Goal: Task Accomplishment & Management: Manage account settings

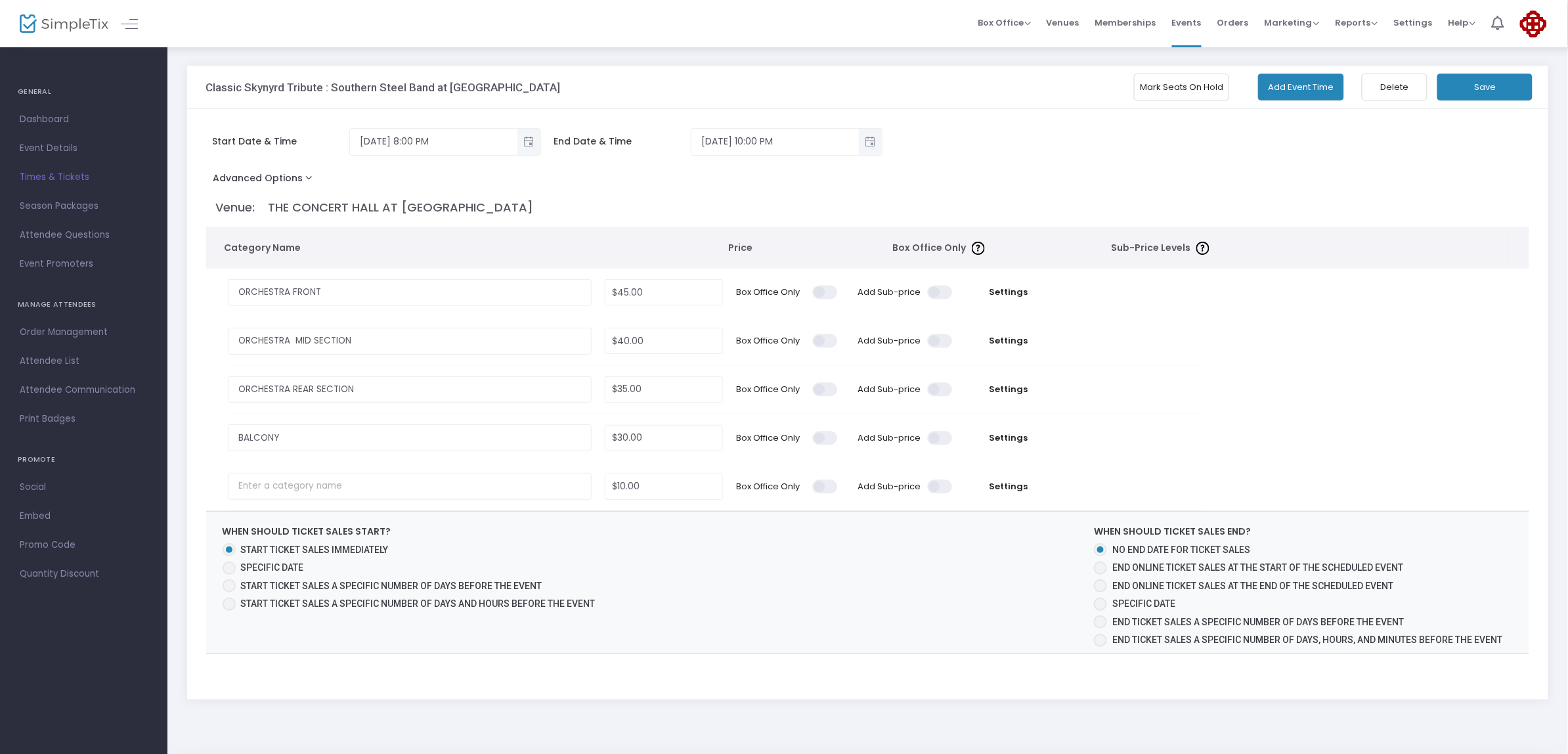
scroll to position [53, 0]
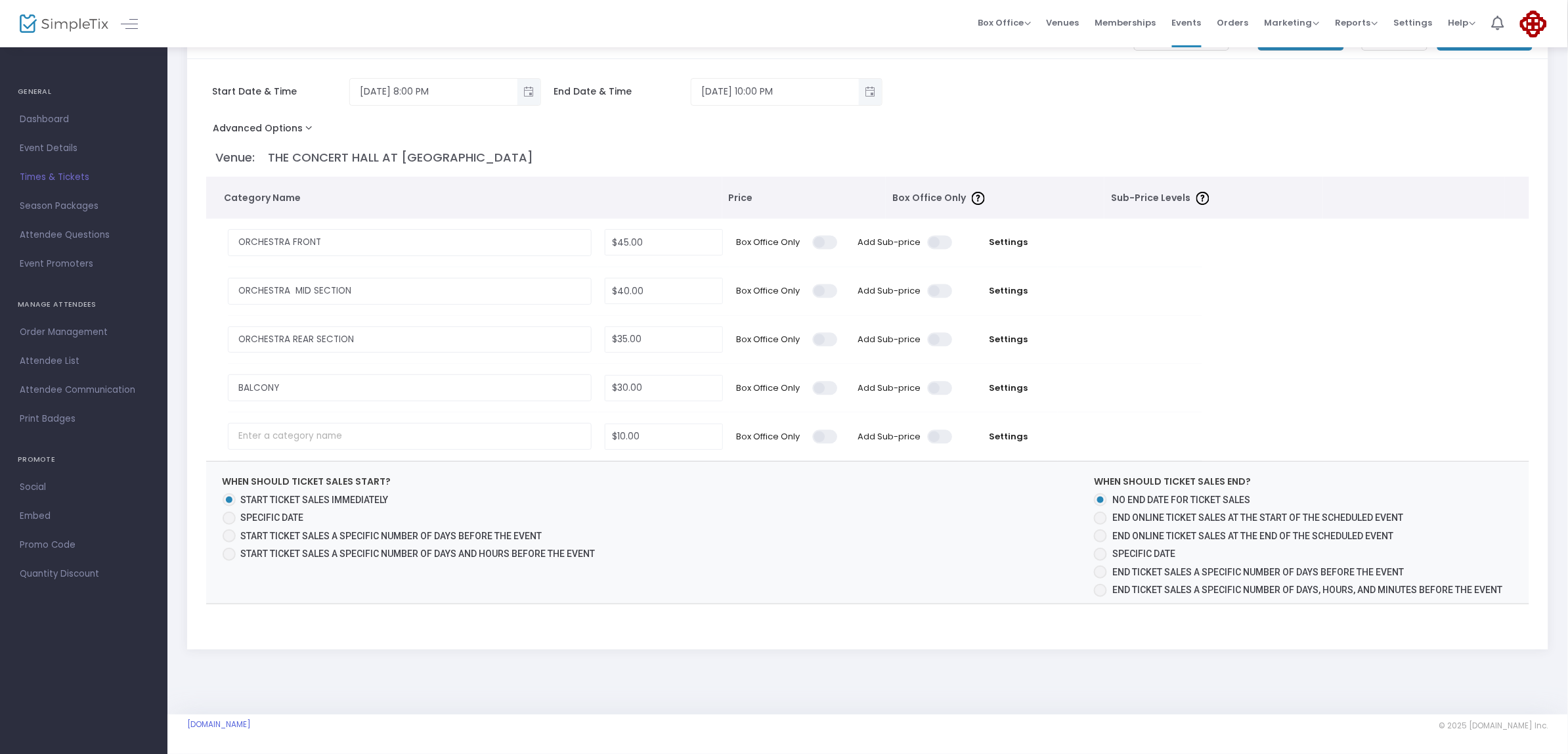
click at [233, 516] on span at bounding box center [229, 518] width 13 height 13
click at [229, 525] on input "Specific Date" at bounding box center [228, 525] width 1 height 1
radio input "true"
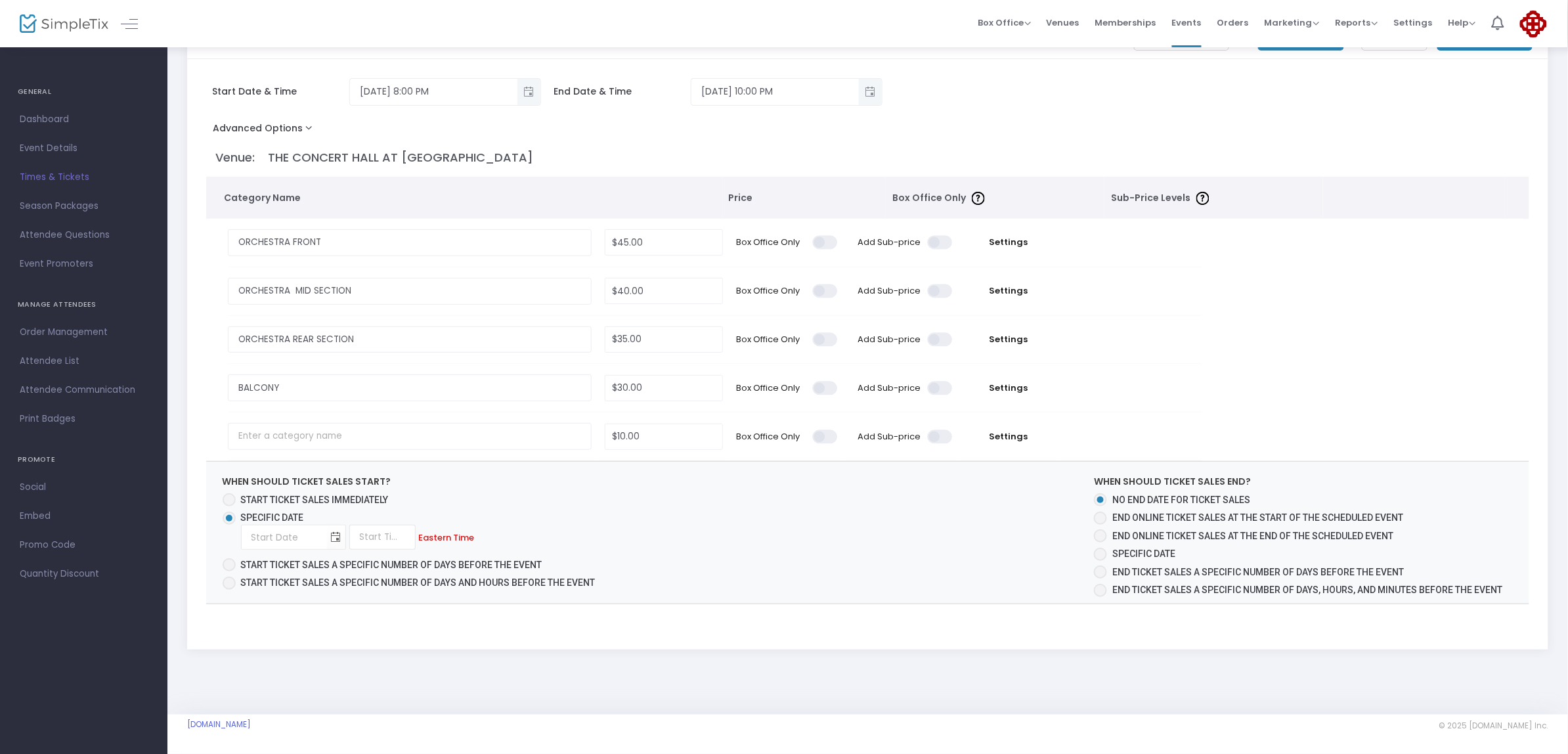
click at [767, 494] on span "When should ticket sales start? Start ticket sales immediately Specific Date Re…" at bounding box center [868, 532] width 1324 height 142
drag, startPoint x: 226, startPoint y: 499, endPoint x: 484, endPoint y: 490, distance: 258.2
click at [230, 499] on span at bounding box center [229, 499] width 13 height 13
click at [229, 507] on input "Start ticket sales immediately" at bounding box center [228, 507] width 1 height 1
radio input "true"
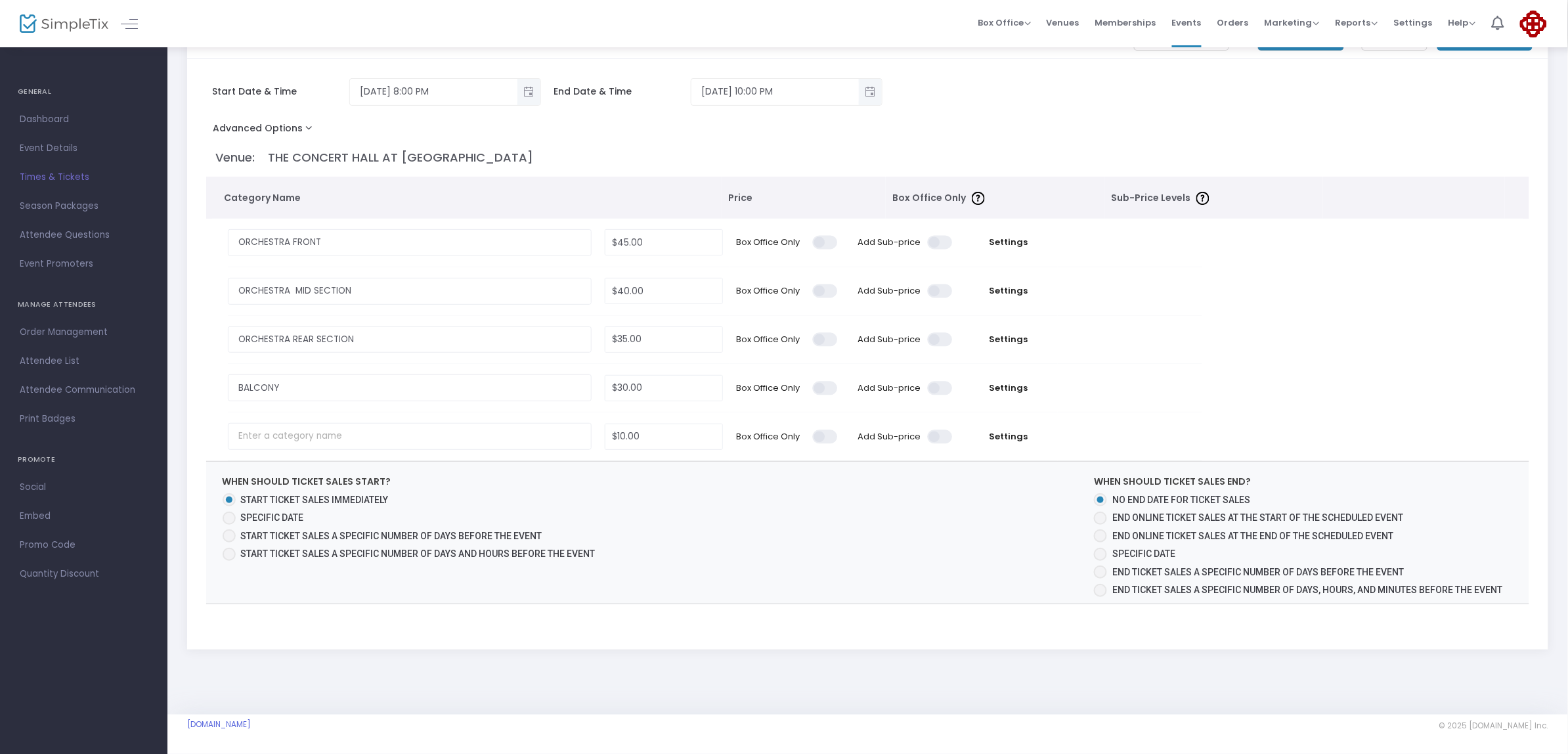
click at [1101, 523] on span at bounding box center [1100, 518] width 13 height 13
click at [1101, 525] on input "End online ticket sales at the start of the scheduled event" at bounding box center [1100, 525] width 1 height 1
radio input "true"
click at [1101, 537] on span at bounding box center [1100, 536] width 13 height 13
click at [1101, 543] on input "End online ticket sales at the end of the scheduled event" at bounding box center [1100, 543] width 1 height 1
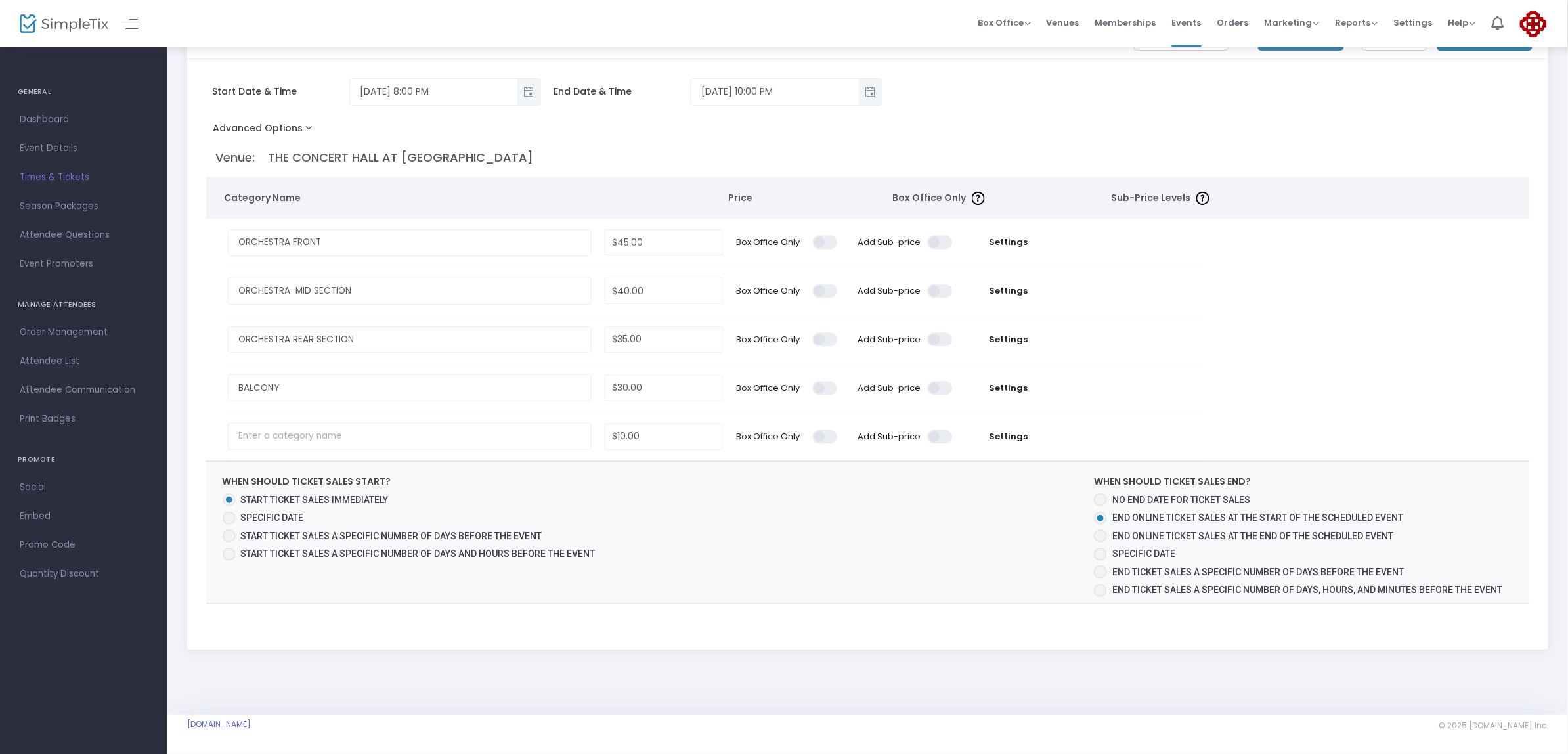
radio input "true"
click at [1100, 537] on span at bounding box center [1101, 536] width 7 height 7
click at [1100, 543] on input "End online ticket sales at the end of the scheduled event" at bounding box center [1100, 543] width 1 height 1
click at [1101, 568] on span at bounding box center [1100, 572] width 13 height 13
click at [1101, 579] on input "End ticket sales a specific number of days before the event" at bounding box center [1100, 579] width 1 height 1
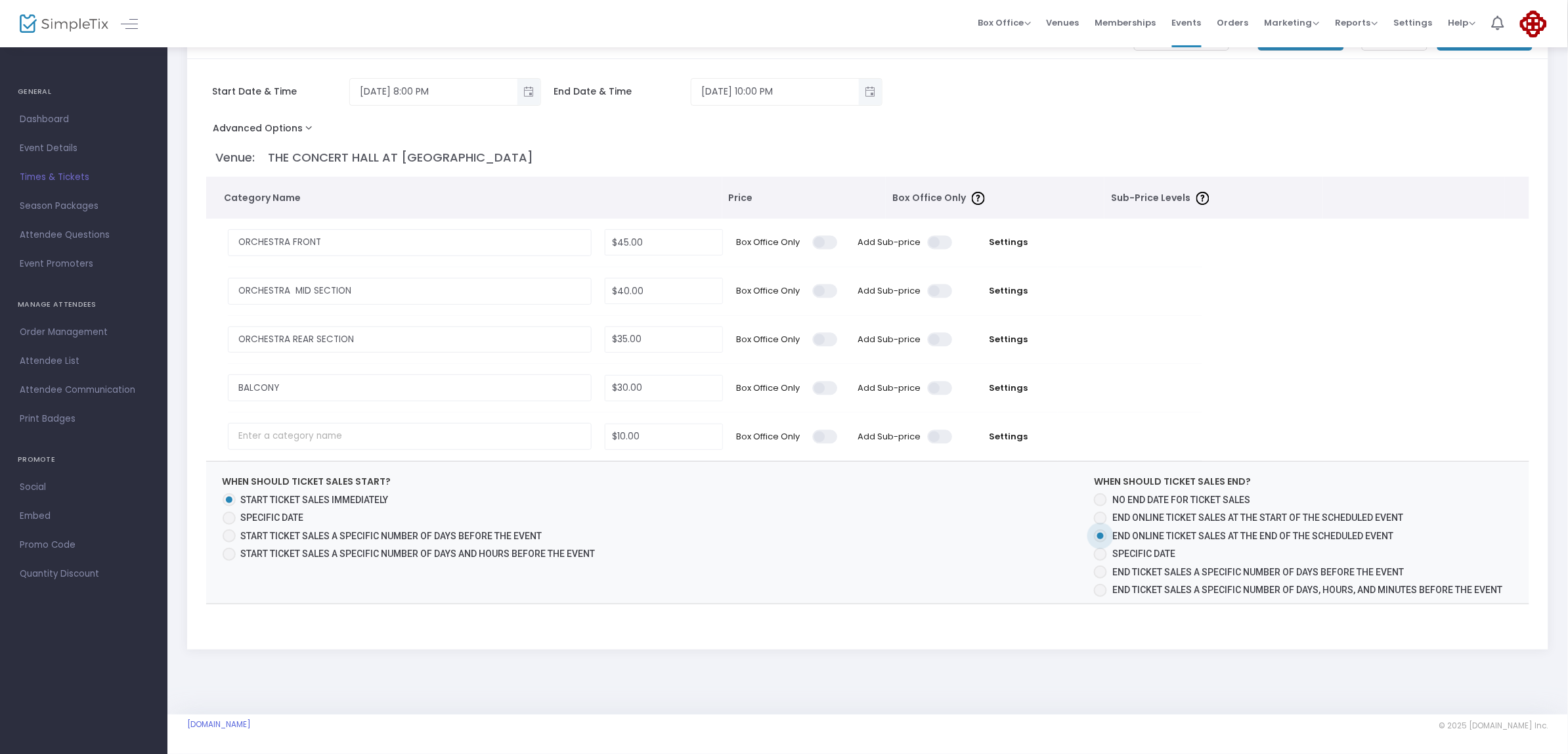
radio input "true"
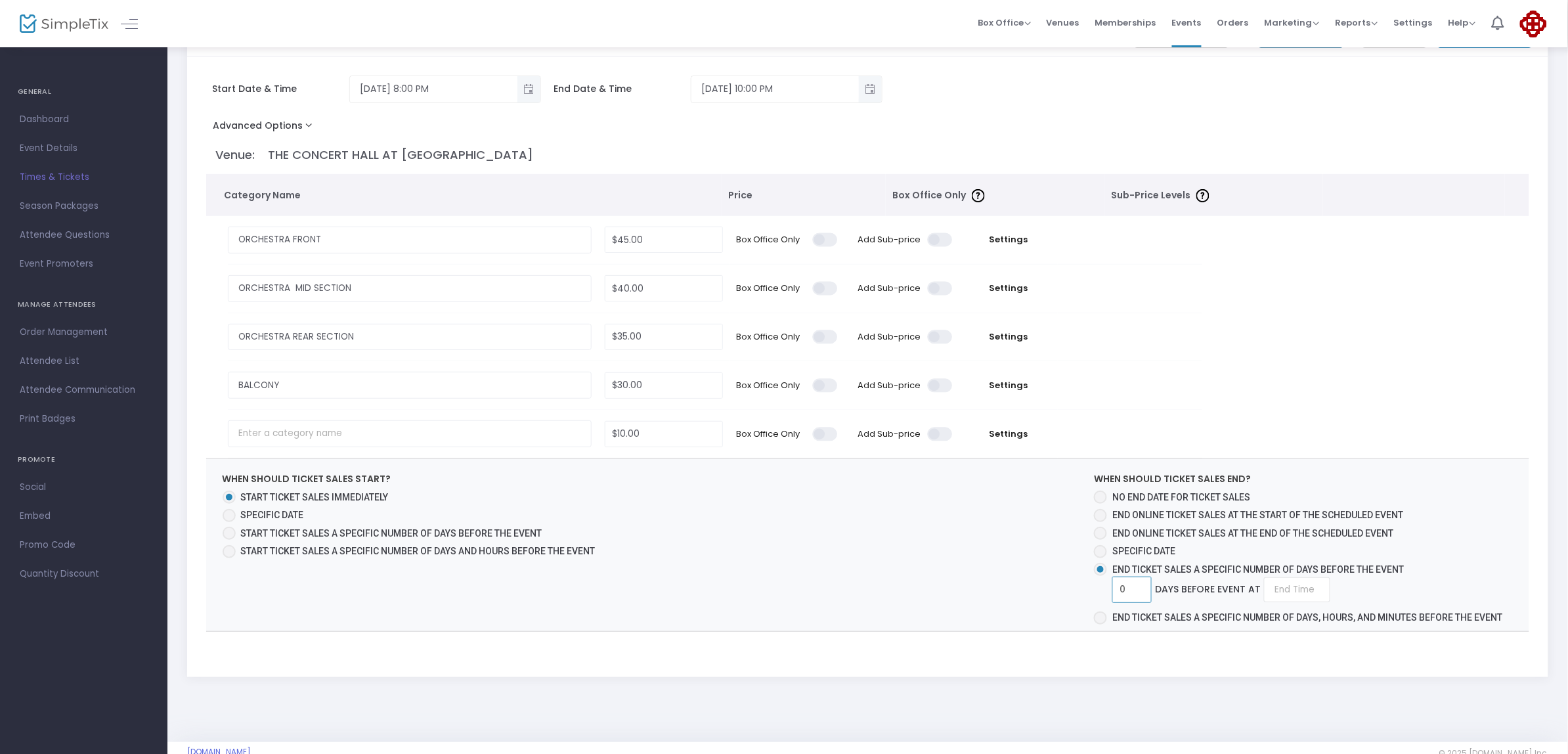
click at [1135, 595] on input "0" at bounding box center [1132, 589] width 38 height 25
drag, startPoint x: 969, startPoint y: 526, endPoint x: 977, endPoint y: 533, distance: 10.6
click at [969, 526] on span "When should ticket sales start? Start ticket sales immediately Specific Date St…" at bounding box center [868, 545] width 1324 height 172
click at [1127, 600] on input "0" at bounding box center [1132, 589] width 38 height 25
type input "10"
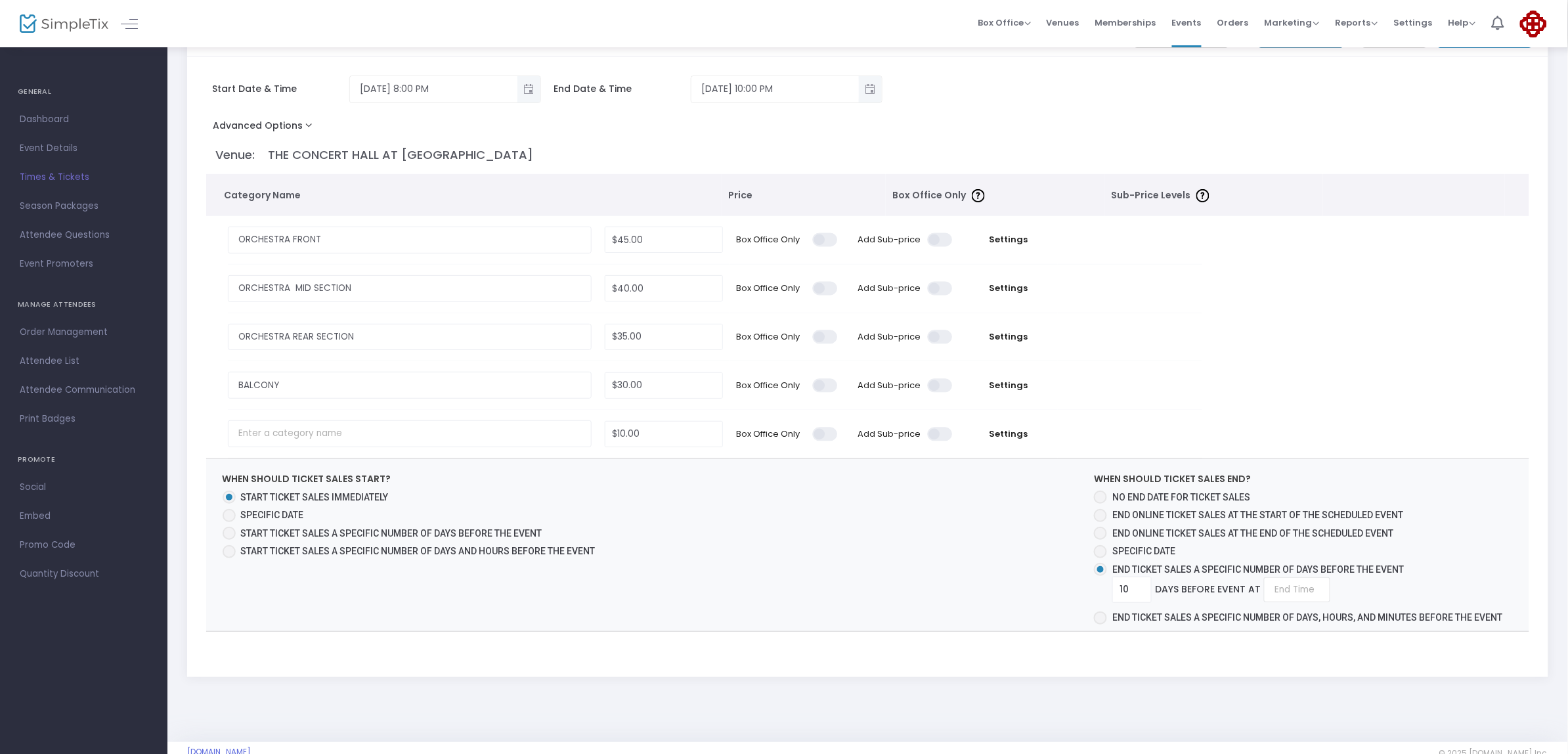
click at [920, 591] on span "When should ticket sales start? Start ticket sales immediately Specific Date St…" at bounding box center [868, 545] width 1324 height 172
click at [1286, 593] on input at bounding box center [1297, 589] width 66 height 25
click at [1268, 625] on link "12:00 AM" at bounding box center [1294, 620] width 65 height 30
type input "12:00 AM"
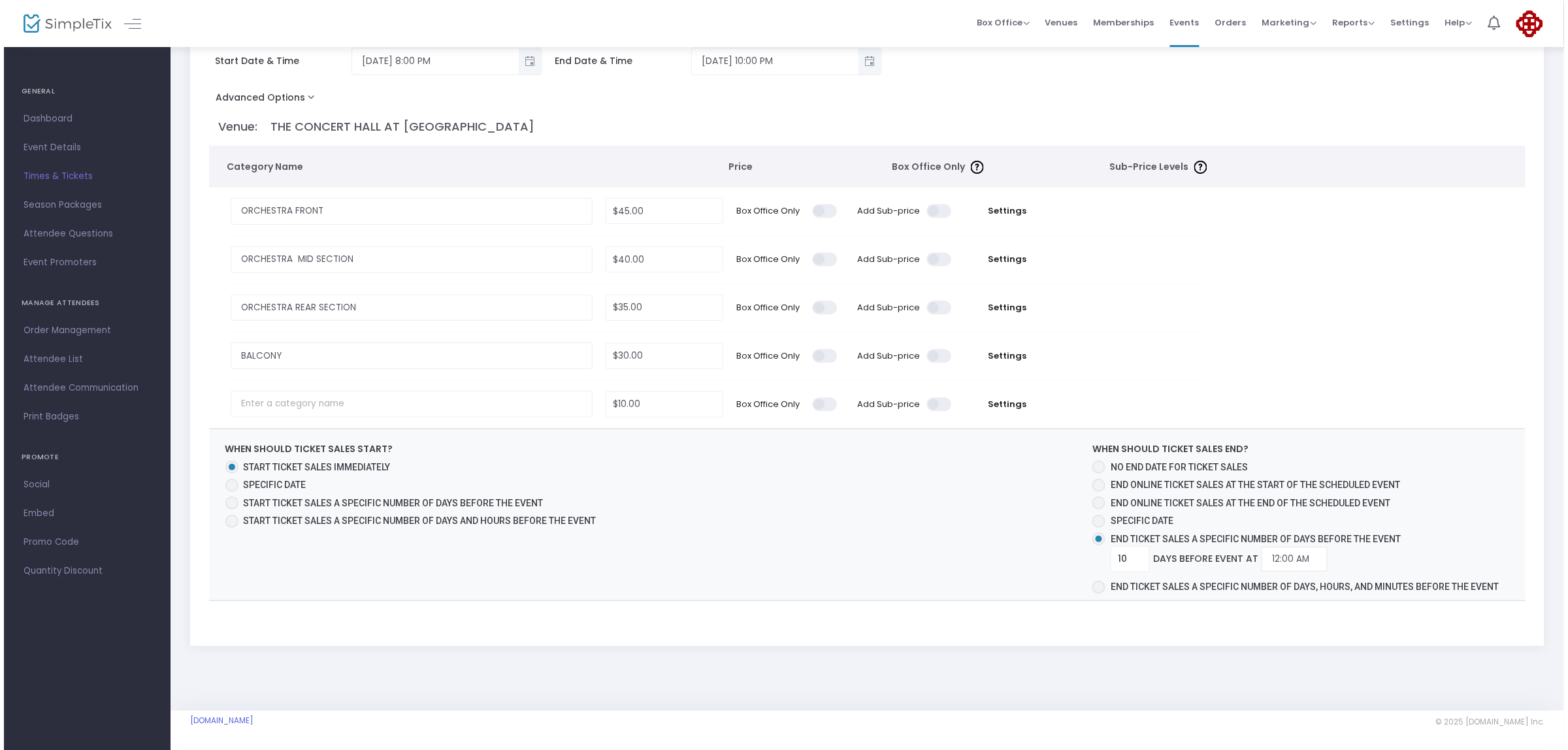
scroll to position [0, 0]
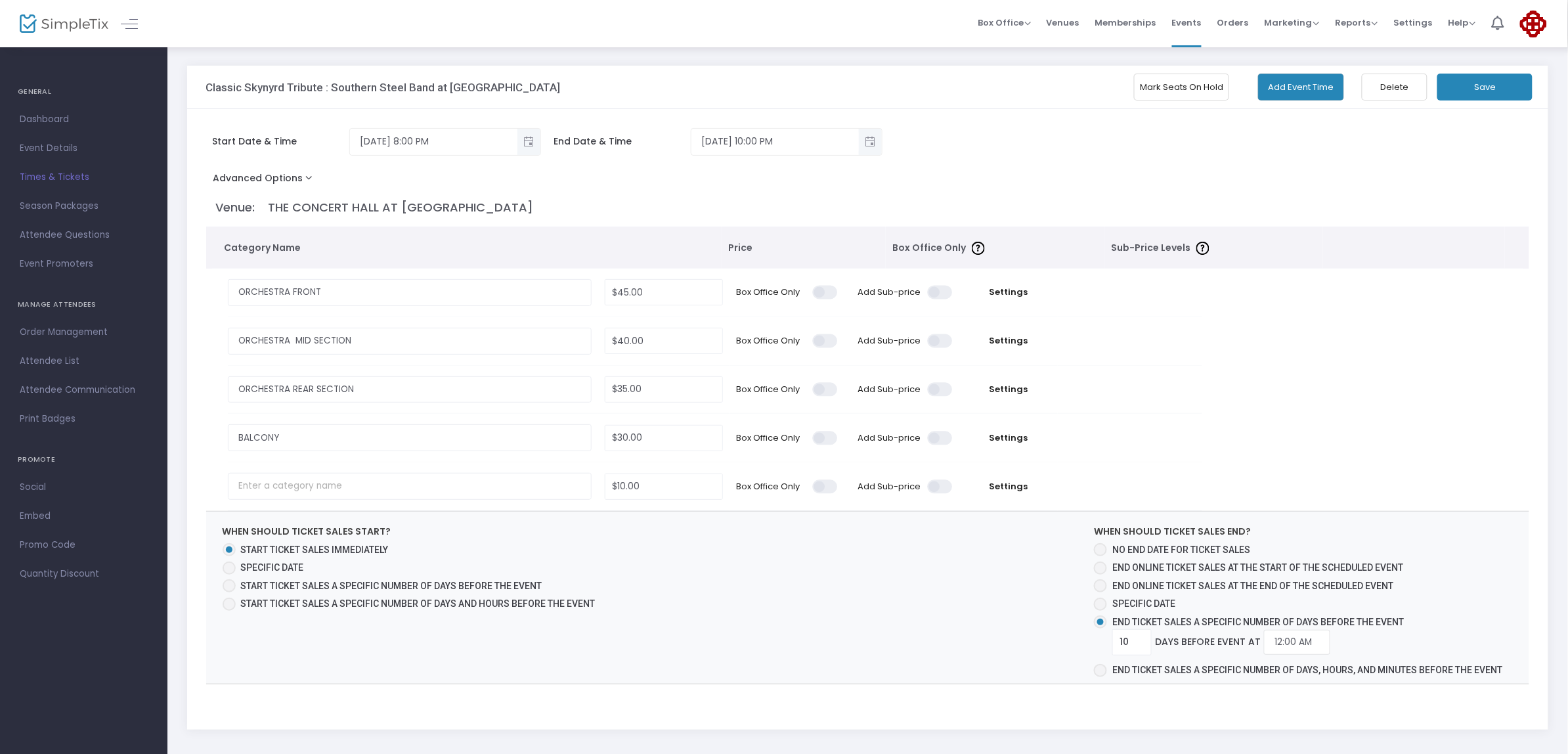
click at [1504, 93] on button "Save" at bounding box center [1485, 87] width 96 height 27
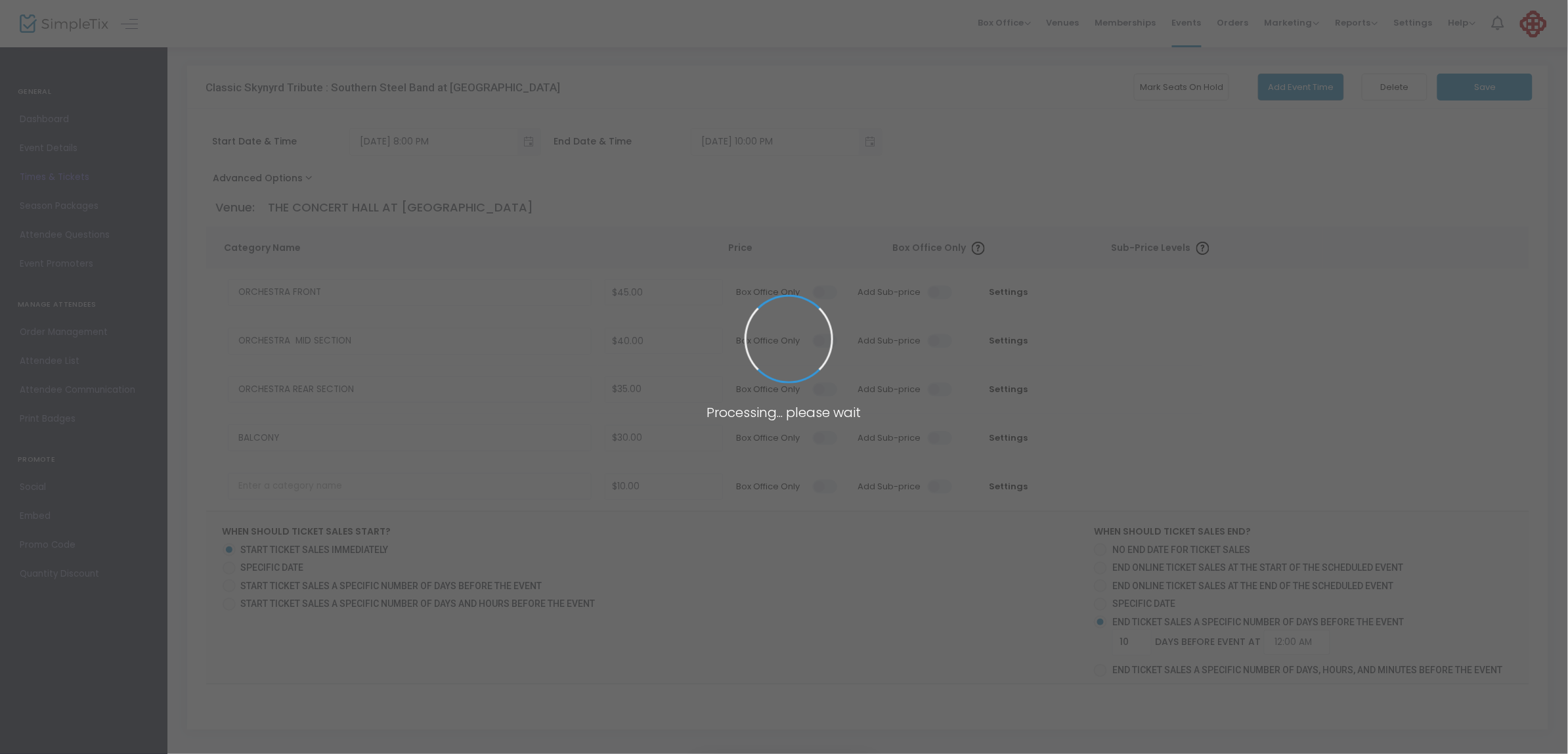
radio input "false"
radio input "true"
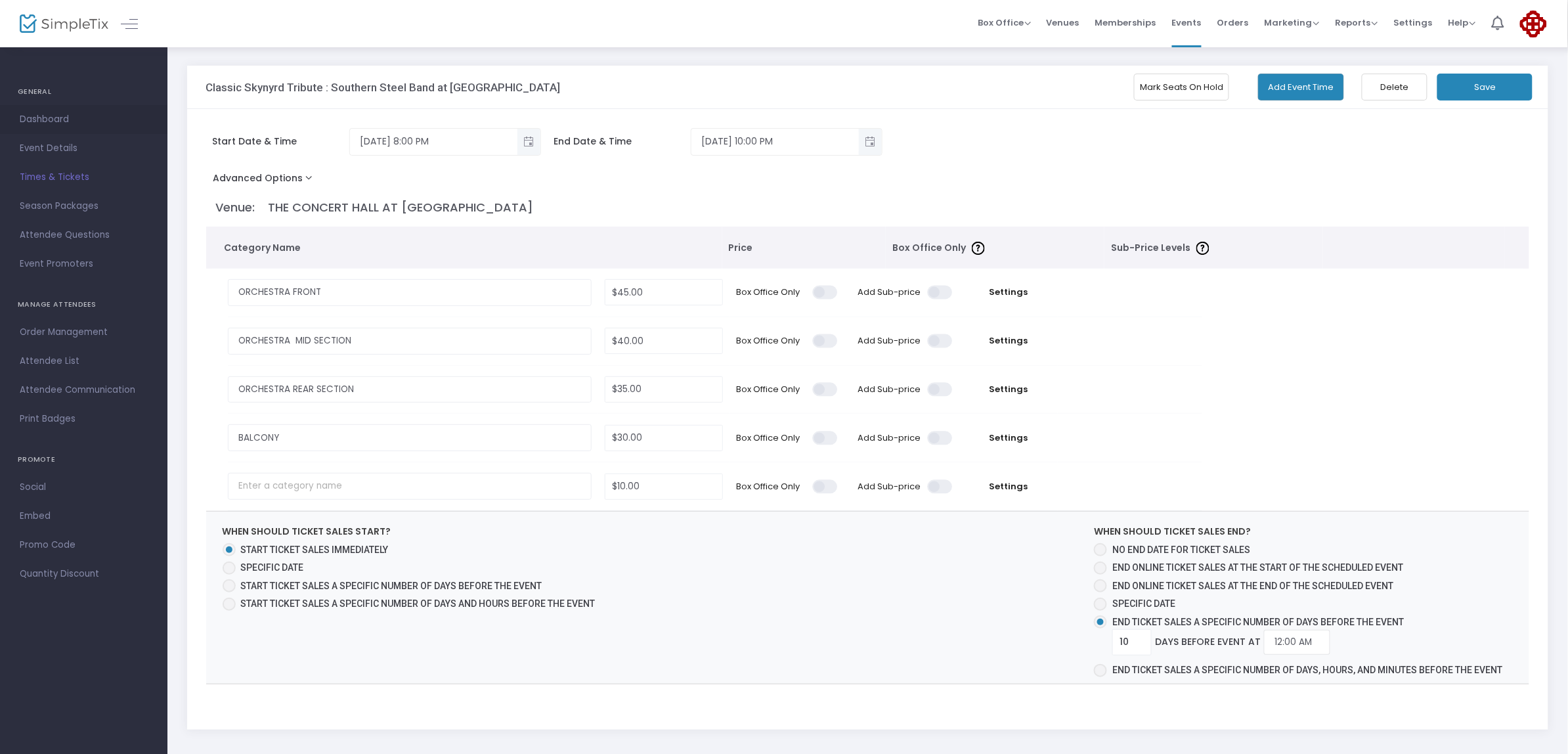
click at [21, 123] on span "Dashboard" at bounding box center [83, 119] width 128 height 17
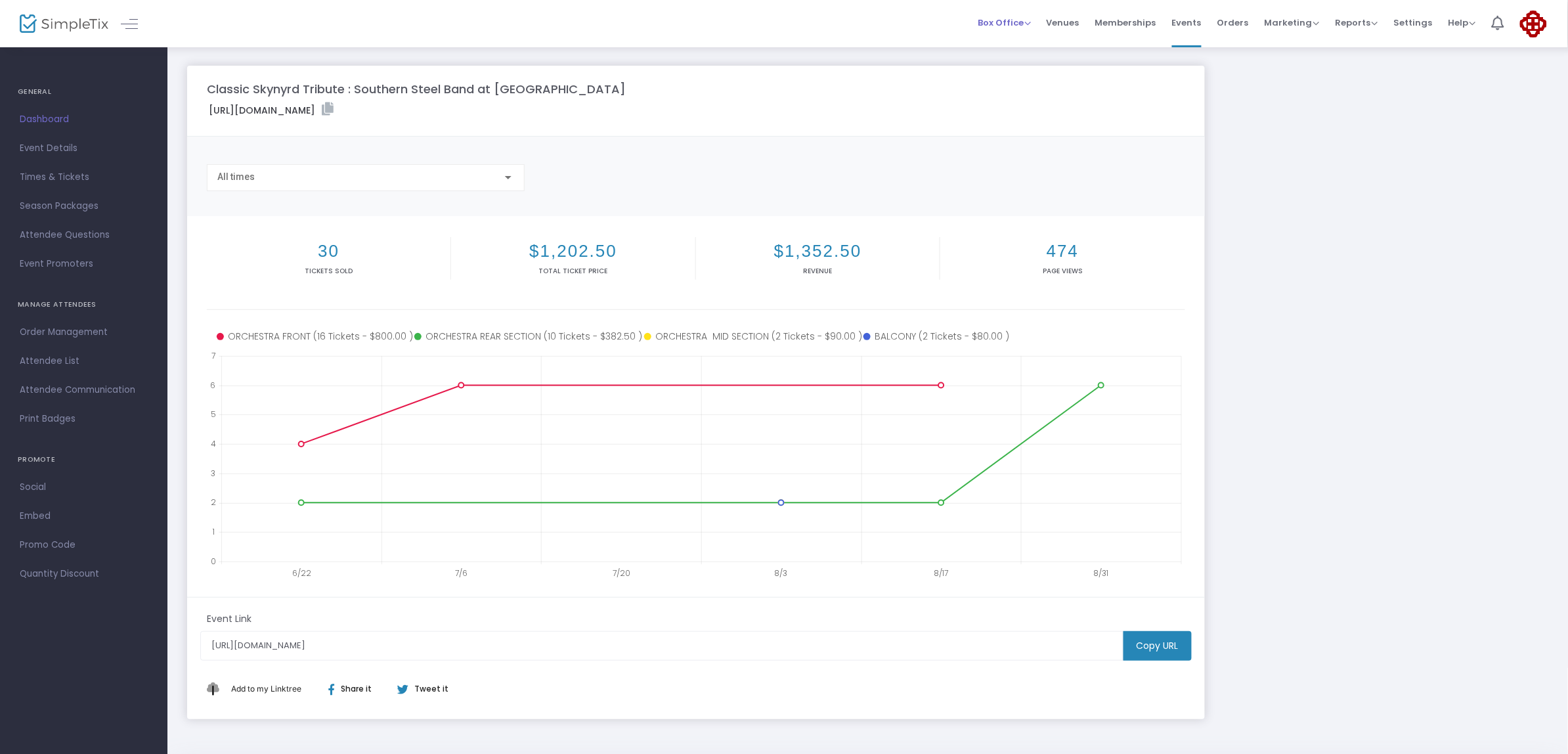
click at [1010, 28] on span "Box Office" at bounding box center [1004, 22] width 54 height 12
click at [1011, 38] on li "Sell Tickets" at bounding box center [1025, 45] width 94 height 26
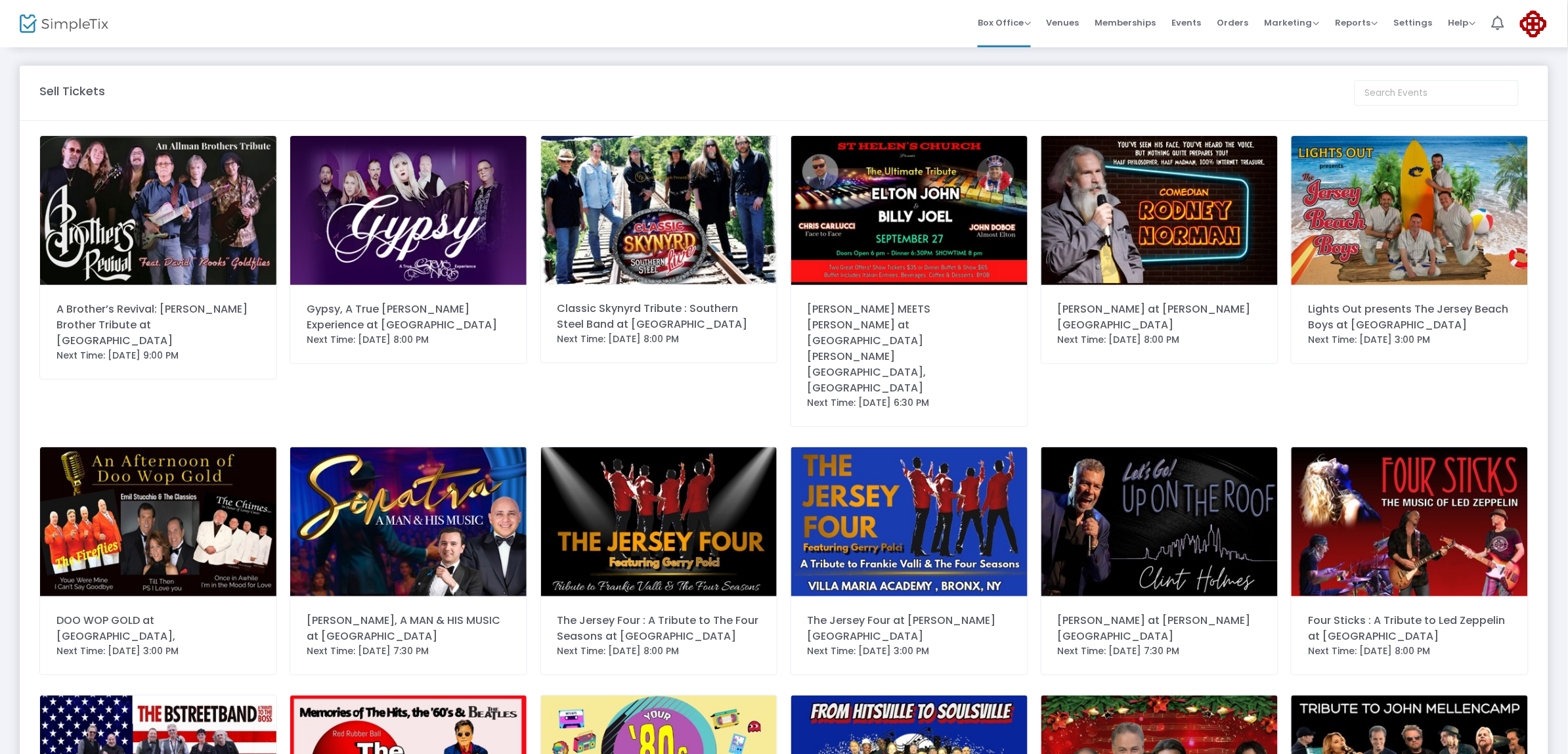
click at [654, 205] on img at bounding box center [659, 210] width 236 height 148
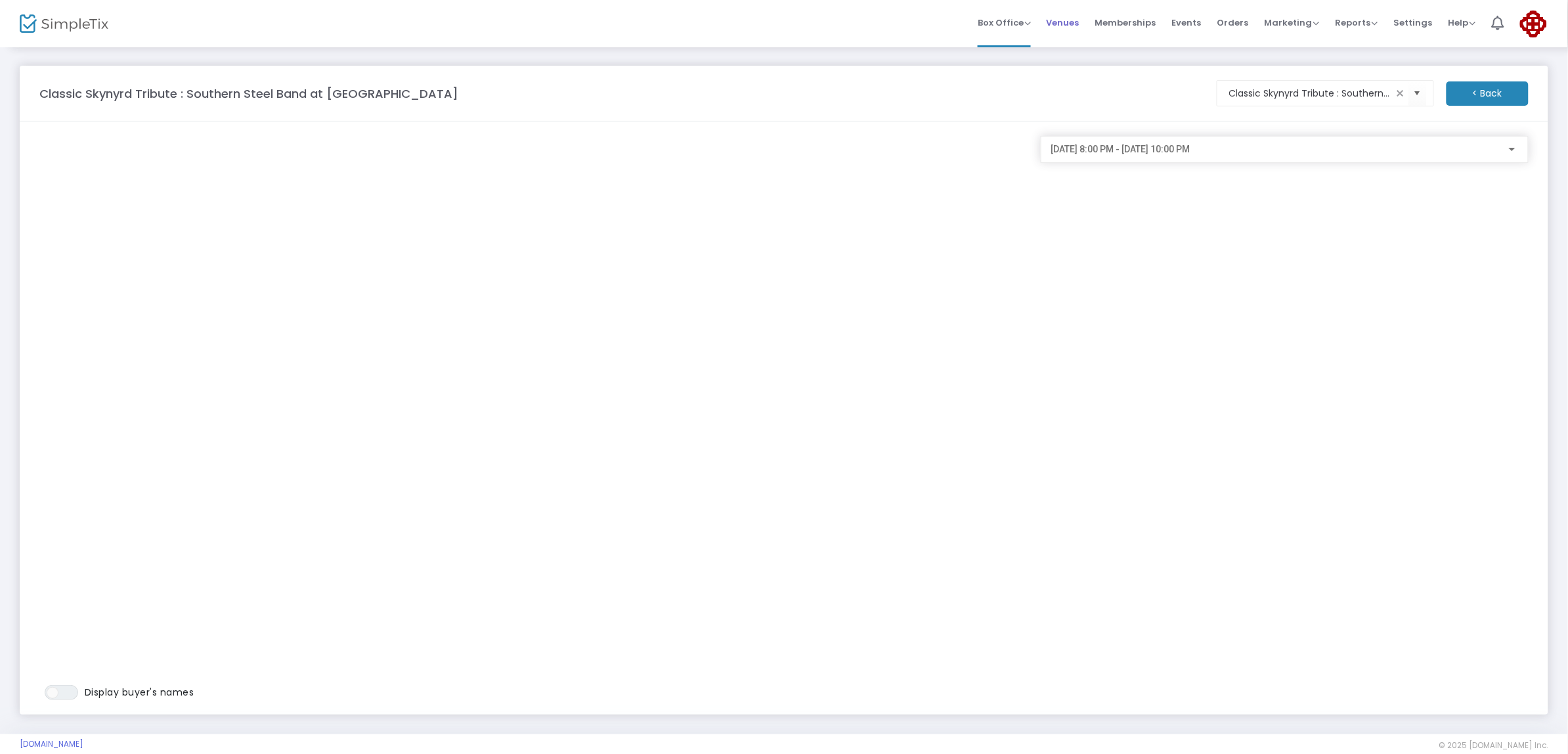
click at [1080, 20] on span "Venues" at bounding box center [1063, 22] width 33 height 33
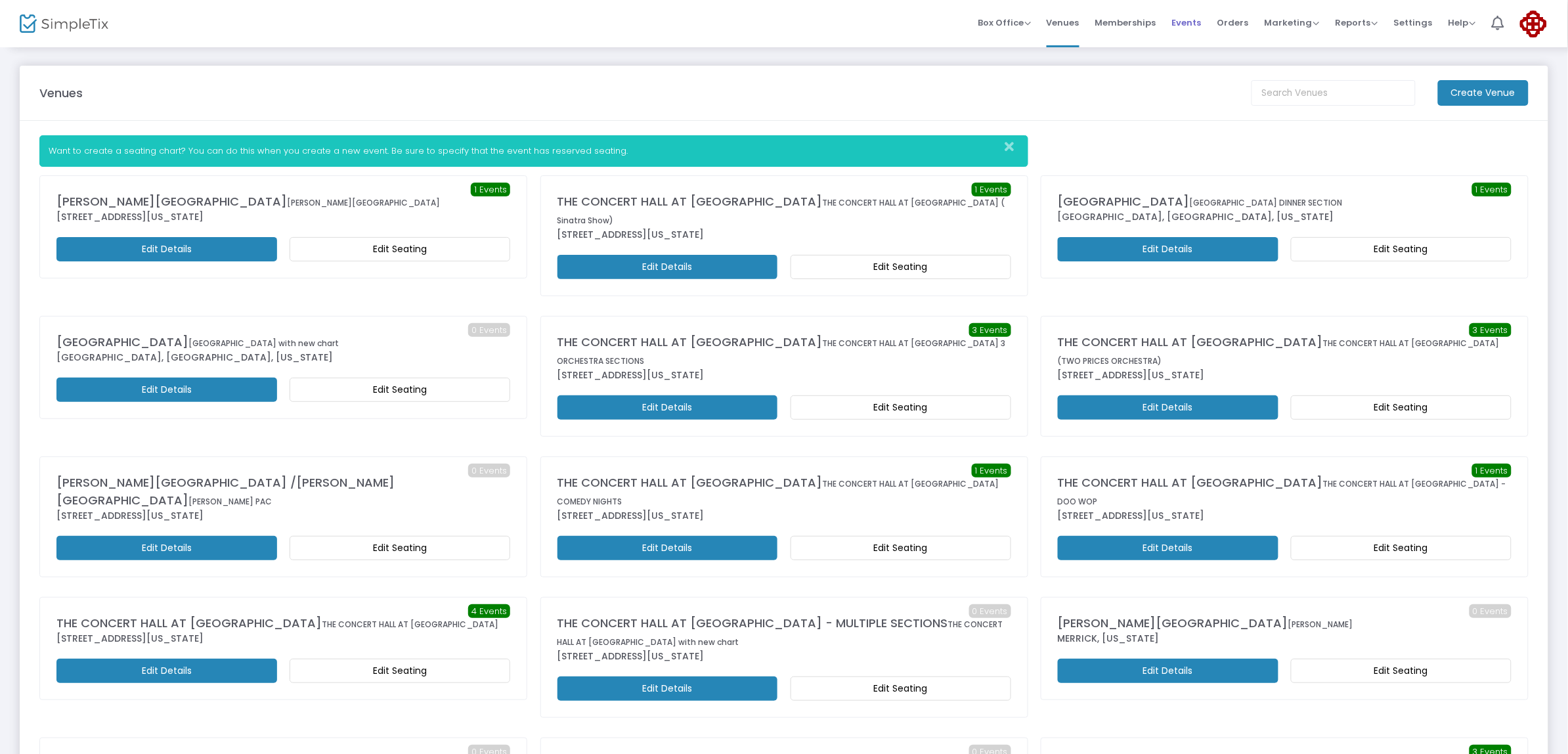
click at [1197, 28] on span "Events" at bounding box center [1187, 22] width 30 height 33
